Goal: Register for event/course

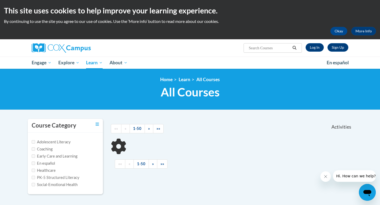
click at [256, 48] on input "Search..." at bounding box center [269, 48] width 42 height 6
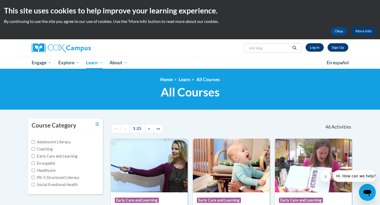
type input "oral language"
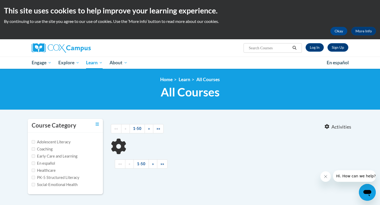
type input "oral language"
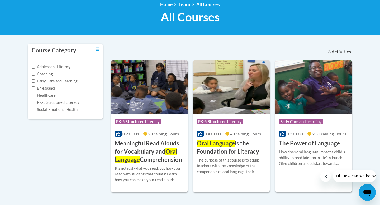
scroll to position [76, 0]
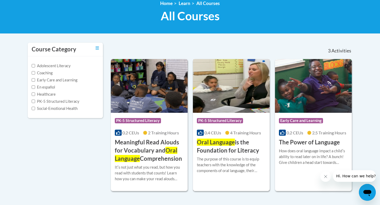
click at [220, 98] on img at bounding box center [231, 86] width 77 height 54
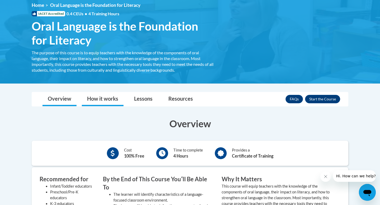
scroll to position [75, 0]
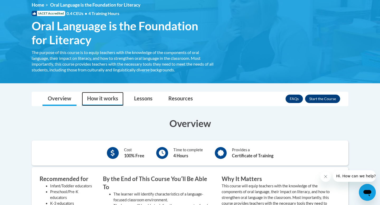
click at [107, 94] on link "How it works" at bounding box center [103, 99] width 42 height 14
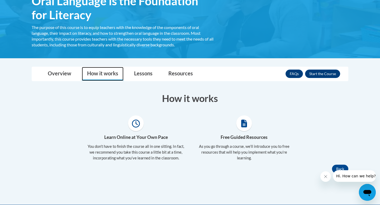
scroll to position [100, 0]
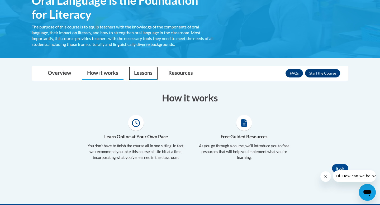
click at [138, 72] on link "Lessons" at bounding box center [143, 74] width 29 height 14
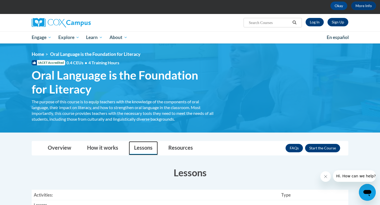
scroll to position [44, 0]
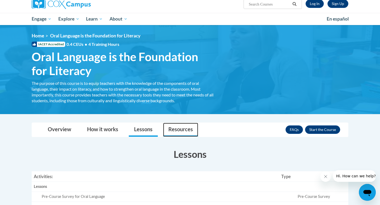
click at [174, 130] on link "Resources" at bounding box center [180, 130] width 35 height 14
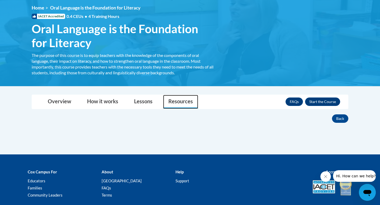
scroll to position [108, 0]
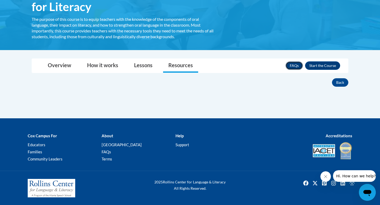
click at [294, 65] on link "FAQs" at bounding box center [294, 66] width 17 height 8
click at [90, 63] on link "How it works" at bounding box center [103, 66] width 42 height 14
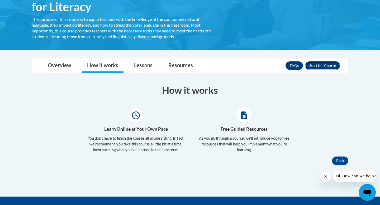
click at [313, 65] on button "Enroll" at bounding box center [322, 66] width 35 height 8
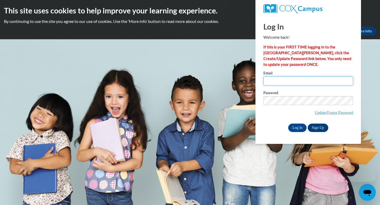
type input "[PERSON_NAME][EMAIL_ADDRESS][PERSON_NAME][DOMAIN_NAME]"
click at [272, 81] on input "[PERSON_NAME][EMAIL_ADDRESS][PERSON_NAME][DOMAIN_NAME]" at bounding box center [308, 81] width 90 height 9
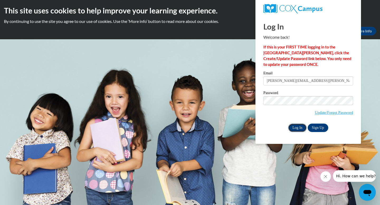
click at [301, 128] on input "Log In" at bounding box center [297, 128] width 18 height 8
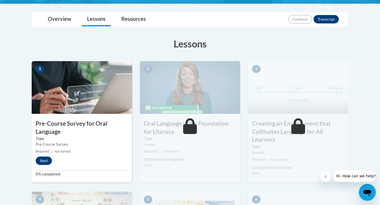
scroll to position [118, 0]
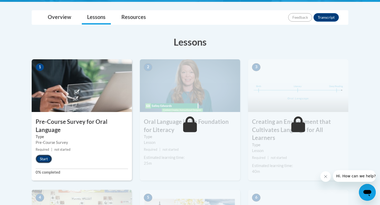
click at [41, 159] on button "Start" at bounding box center [44, 159] width 16 height 8
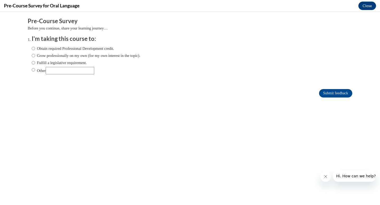
scroll to position [0, 0]
click at [34, 49] on input "Obtain required Professional Development credit." at bounding box center [33, 49] width 3 height 6
radio input "true"
click at [320, 94] on input "Submit feedback" at bounding box center [335, 93] width 33 height 8
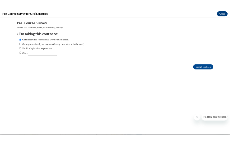
scroll to position [117, 0]
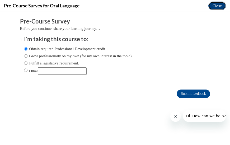
click at [214, 7] on button "Close" at bounding box center [217, 6] width 18 height 8
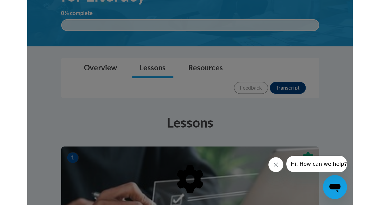
scroll to position [118, 0]
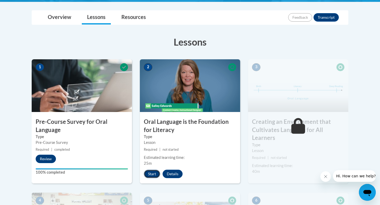
click at [155, 172] on button "Start" at bounding box center [152, 174] width 16 height 8
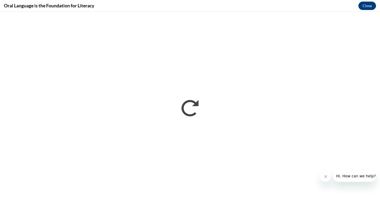
scroll to position [0, 0]
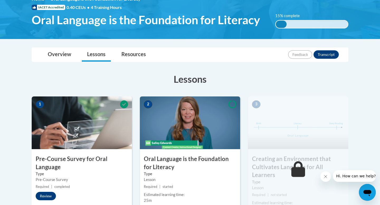
scroll to position [84, 0]
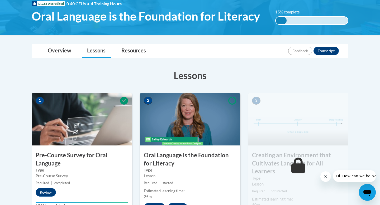
click at [177, 124] on img at bounding box center [190, 119] width 100 height 53
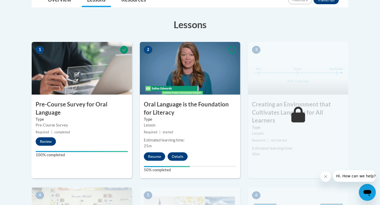
scroll to position [137, 0]
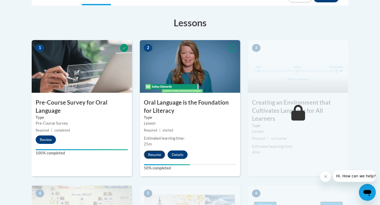
click at [159, 153] on button "Resume" at bounding box center [154, 155] width 21 height 8
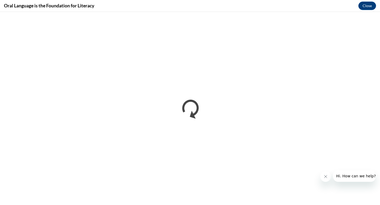
scroll to position [0, 0]
